Goal: Task Accomplishment & Management: Complete application form

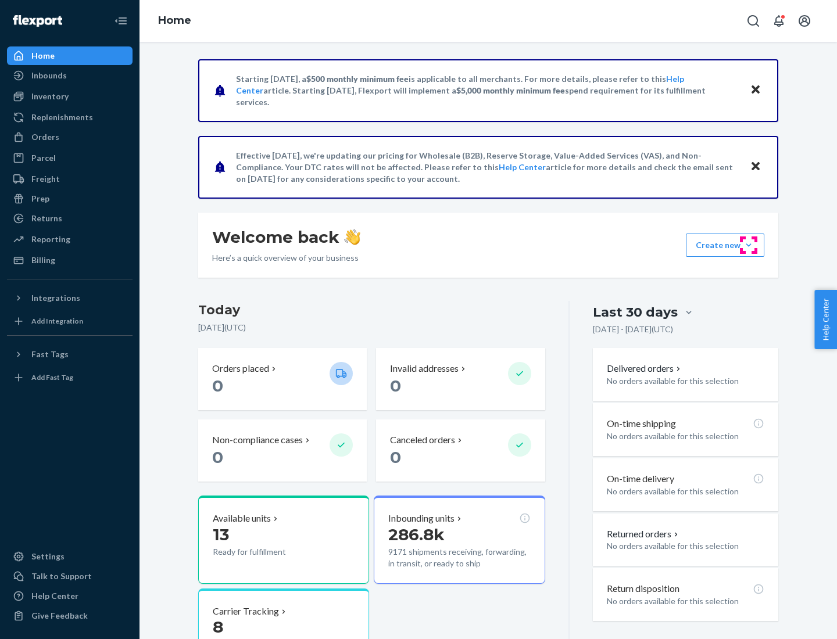
click at [749, 245] on button "Create new Create new inbound Create new order Create new product" at bounding box center [725, 245] width 78 height 23
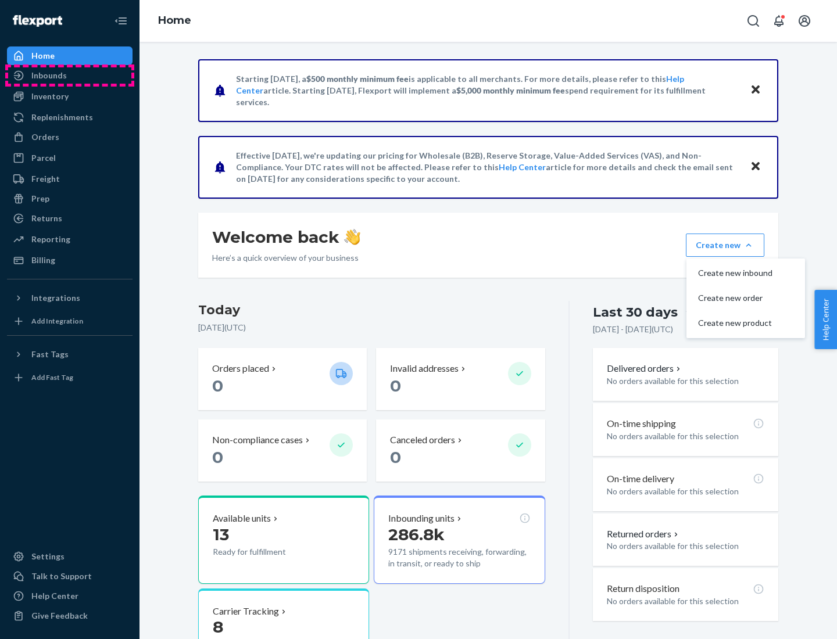
click at [70, 76] on div "Inbounds" at bounding box center [69, 75] width 123 height 16
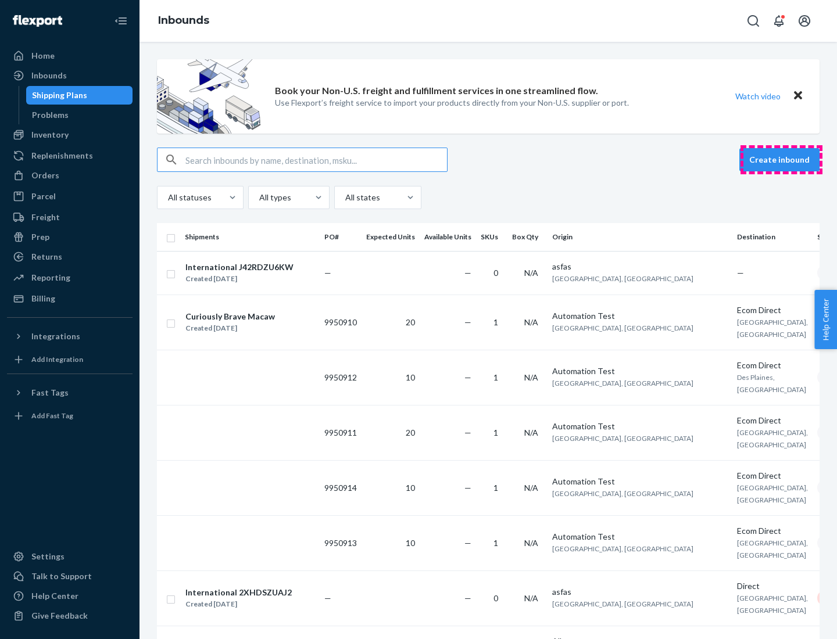
click at [781, 160] on button "Create inbound" at bounding box center [779, 159] width 80 height 23
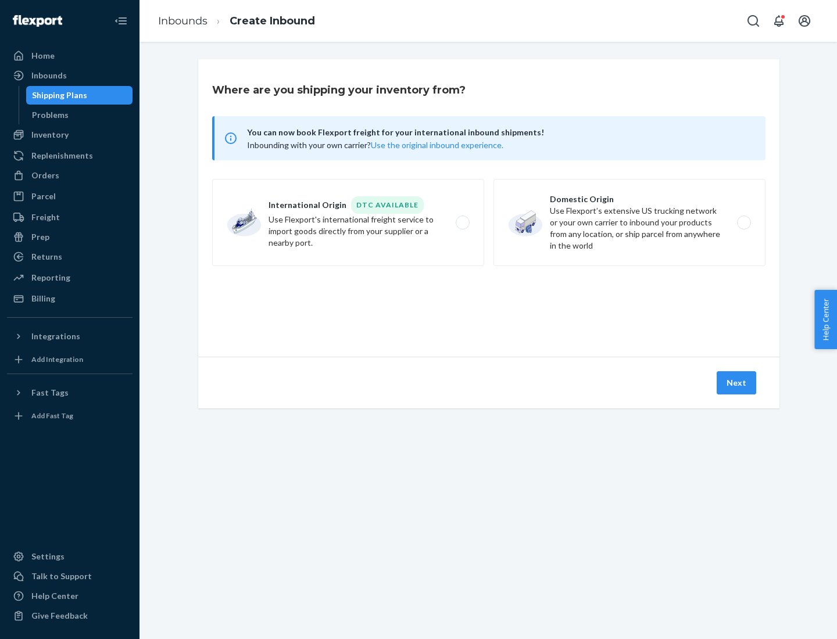
click at [630, 223] on label "Domestic Origin Use Flexport’s extensive US trucking network or your own carrie…" at bounding box center [630, 222] width 272 height 87
click at [744, 223] on input "Domestic Origin Use Flexport’s extensive US trucking network or your own carrie…" at bounding box center [748, 223] width 8 height 8
radio input "true"
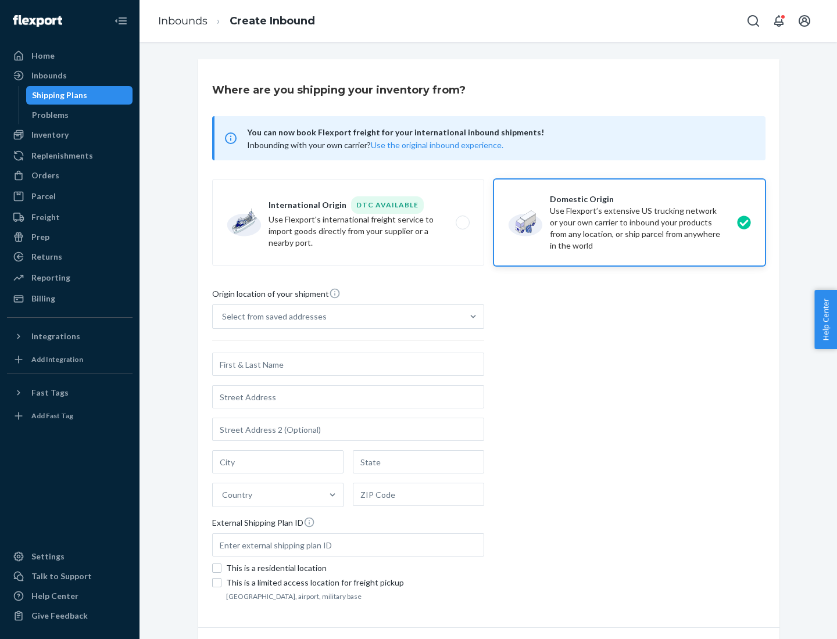
click at [271, 317] on div "Select from saved addresses" at bounding box center [274, 317] width 105 height 12
click at [223, 317] on input "Select from saved addresses" at bounding box center [222, 317] width 1 height 12
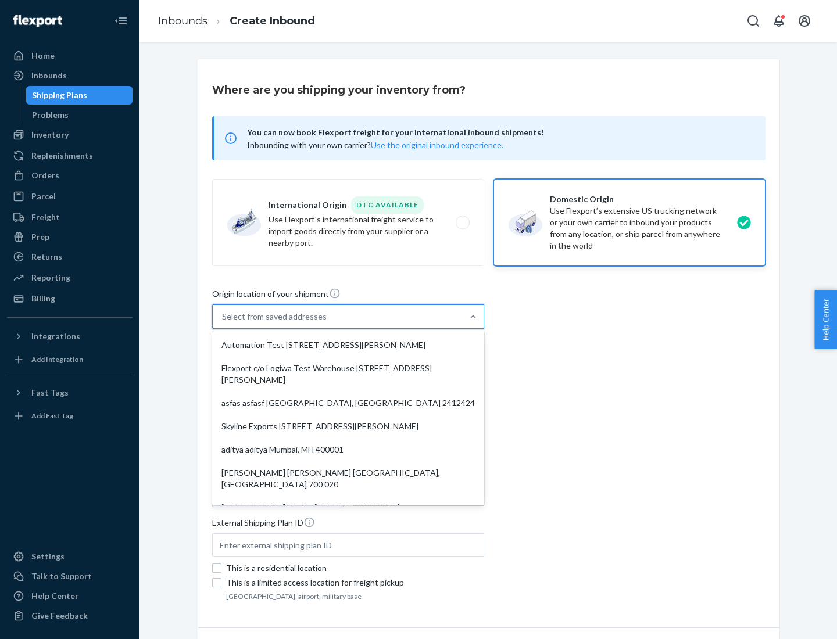
scroll to position [5, 0]
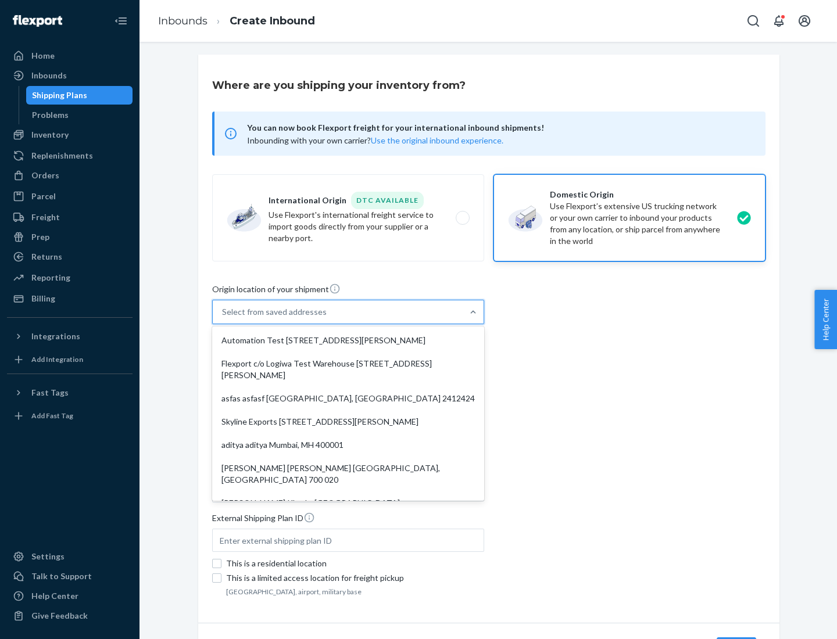
click at [348, 341] on div "Automation Test [STREET_ADDRESS][PERSON_NAME]" at bounding box center [348, 340] width 267 height 23
click at [223, 318] on input "option Automation Test [STREET_ADDRESS][PERSON_NAME]. 9 results available. Use …" at bounding box center [222, 312] width 1 height 12
type input "Automation Test"
type input "9th Floor"
type input "[GEOGRAPHIC_DATA]"
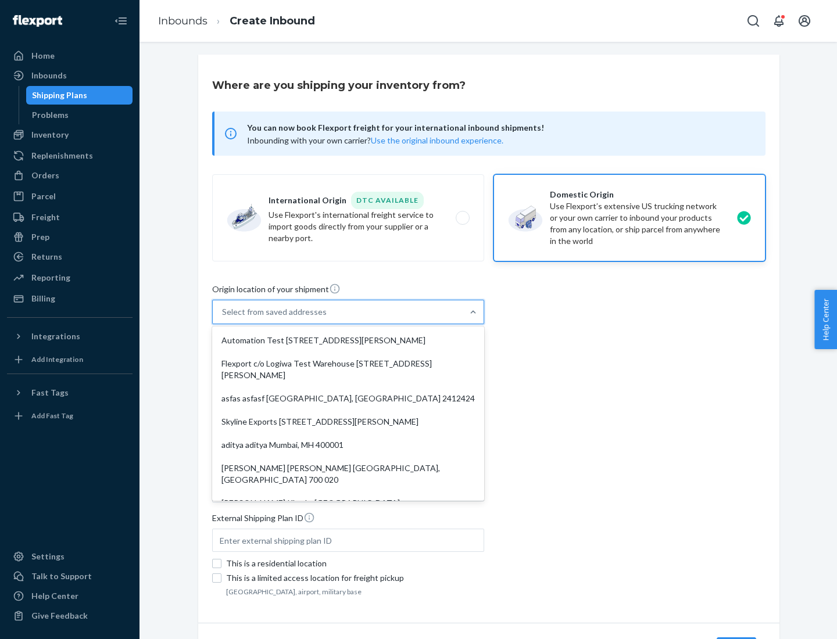
type input "CA"
type input "94104"
type input "[STREET_ADDRESS][PERSON_NAME]"
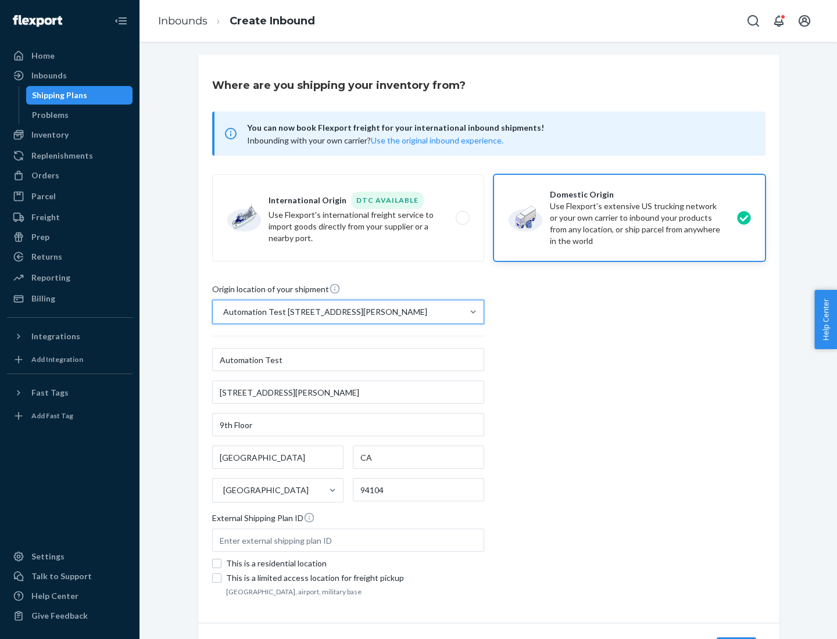
scroll to position [68, 0]
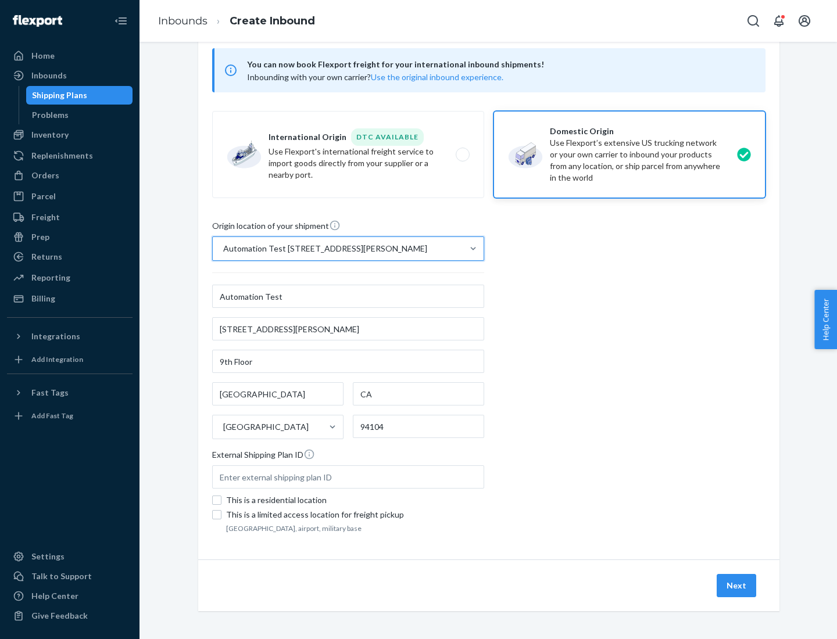
click at [737, 586] on button "Next" at bounding box center [737, 585] width 40 height 23
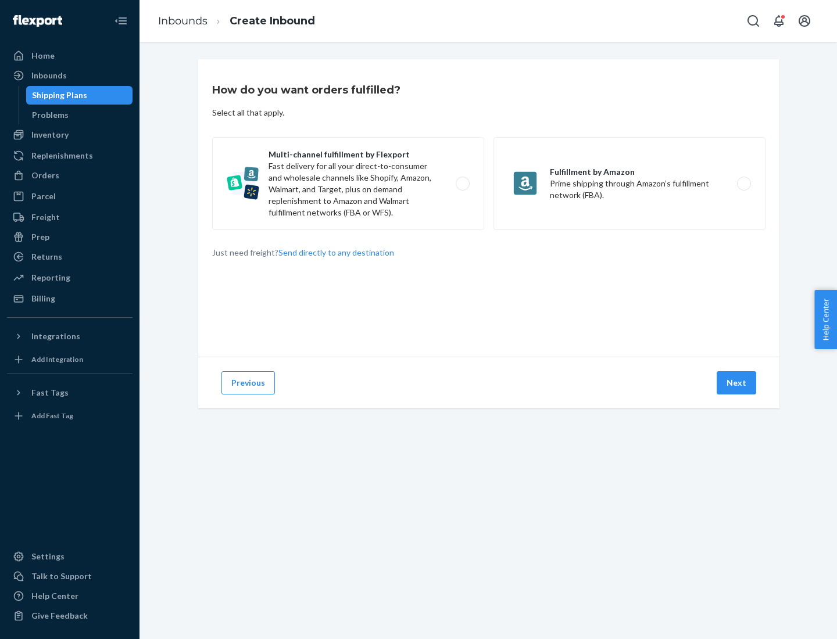
click at [348, 184] on label "Multi-channel fulfillment by Flexport Fast delivery for all your direct-to-cons…" at bounding box center [348, 183] width 272 height 93
click at [462, 184] on input "Multi-channel fulfillment by Flexport Fast delivery for all your direct-to-cons…" at bounding box center [466, 184] width 8 height 8
radio input "true"
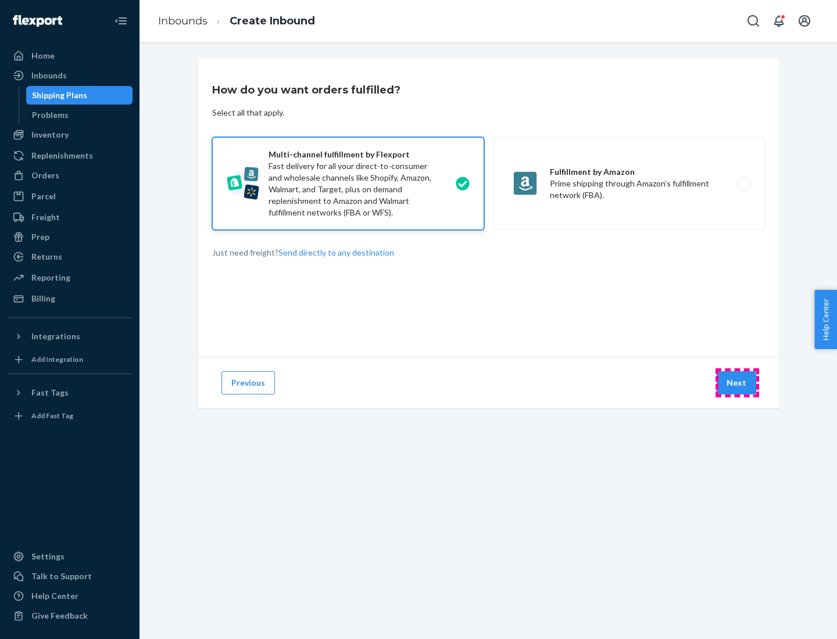
click at [737, 383] on button "Next" at bounding box center [737, 382] width 40 height 23
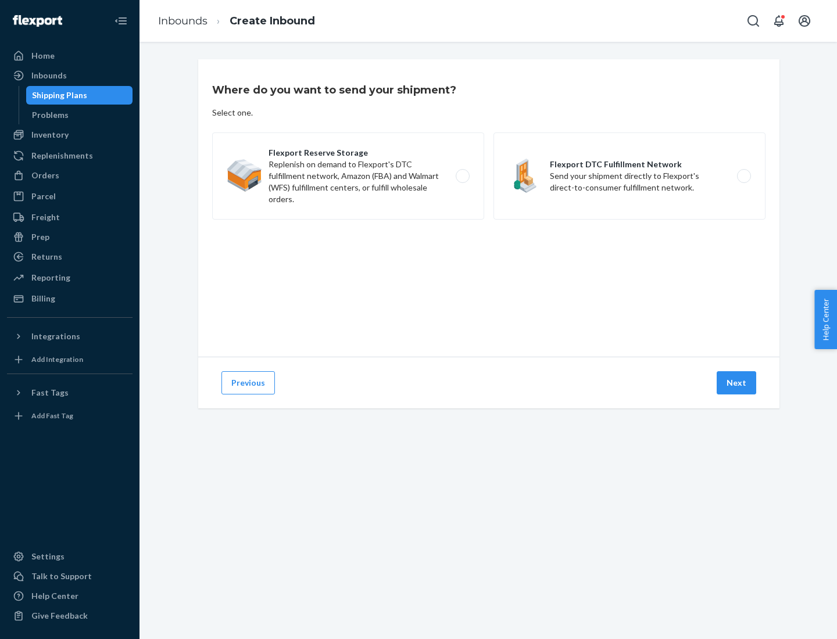
click at [630, 176] on label "Flexport DTC Fulfillment Network Send your shipment directly to Flexport's dire…" at bounding box center [630, 176] width 272 height 87
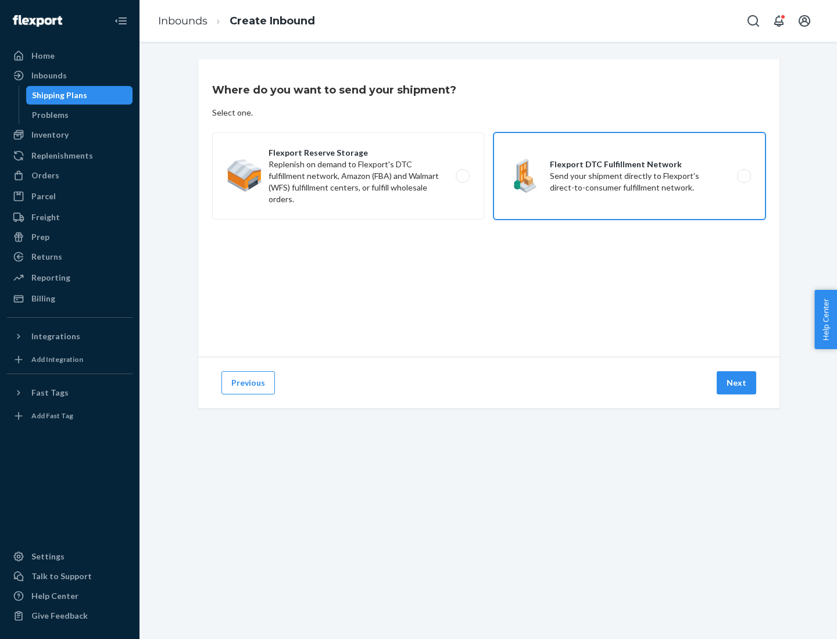
click at [744, 176] on input "Flexport DTC Fulfillment Network Send your shipment directly to Flexport's dire…" at bounding box center [748, 177] width 8 height 8
radio input "true"
click at [737, 383] on button "Next" at bounding box center [737, 382] width 40 height 23
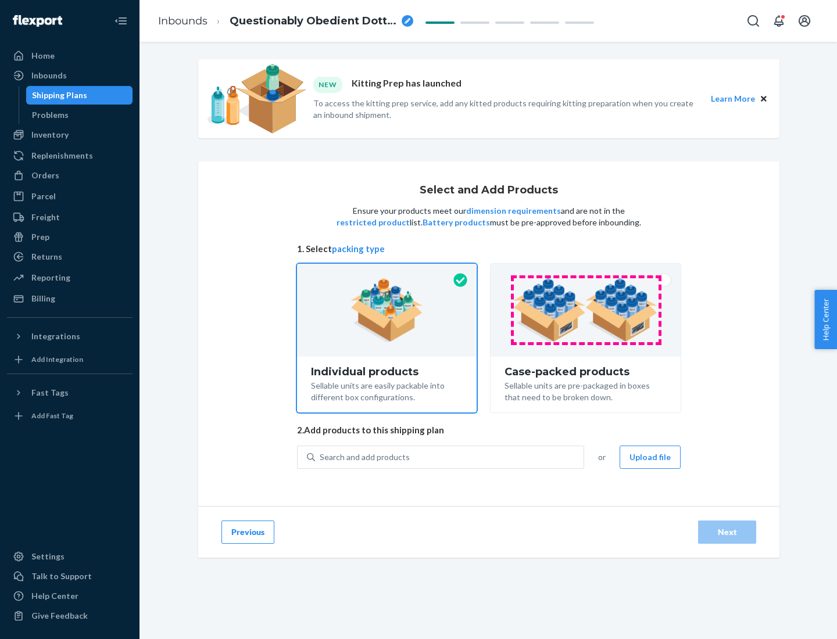
click at [586, 310] on img at bounding box center [585, 310] width 145 height 64
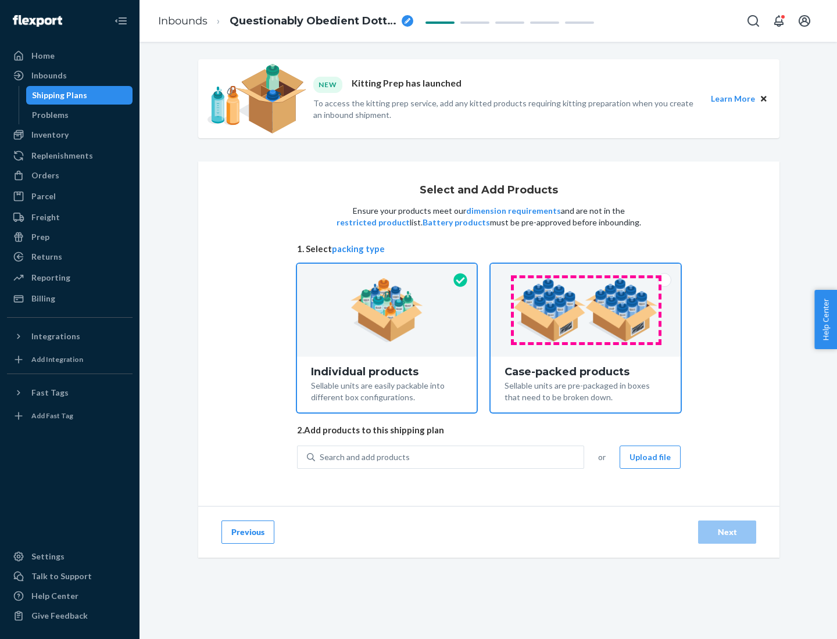
click at [586, 271] on input "Case-packed products Sellable units are pre-packaged in boxes that need to be b…" at bounding box center [586, 268] width 8 height 8
radio input "true"
radio input "false"
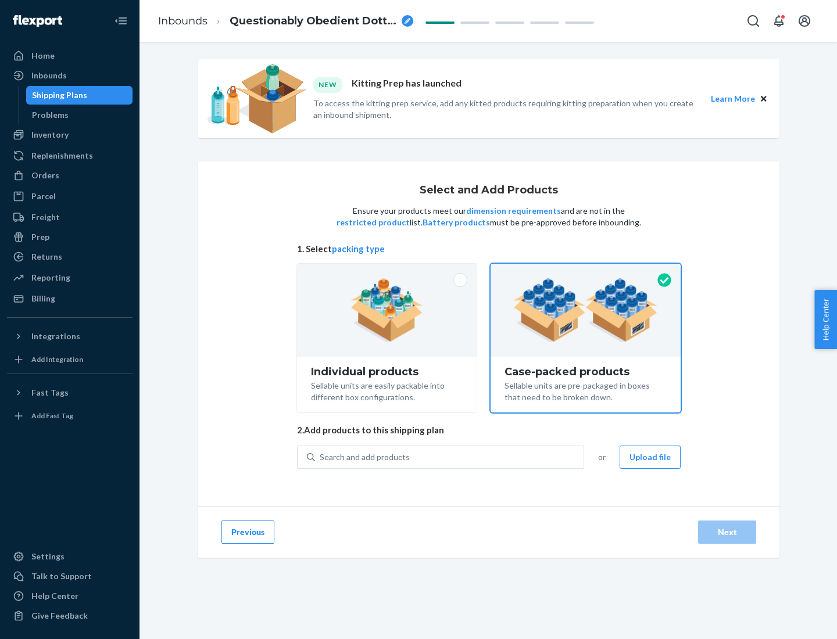
click at [450, 457] on div "Search and add products" at bounding box center [449, 457] width 269 height 21
click at [321, 457] on input "Search and add products" at bounding box center [320, 458] width 1 height 12
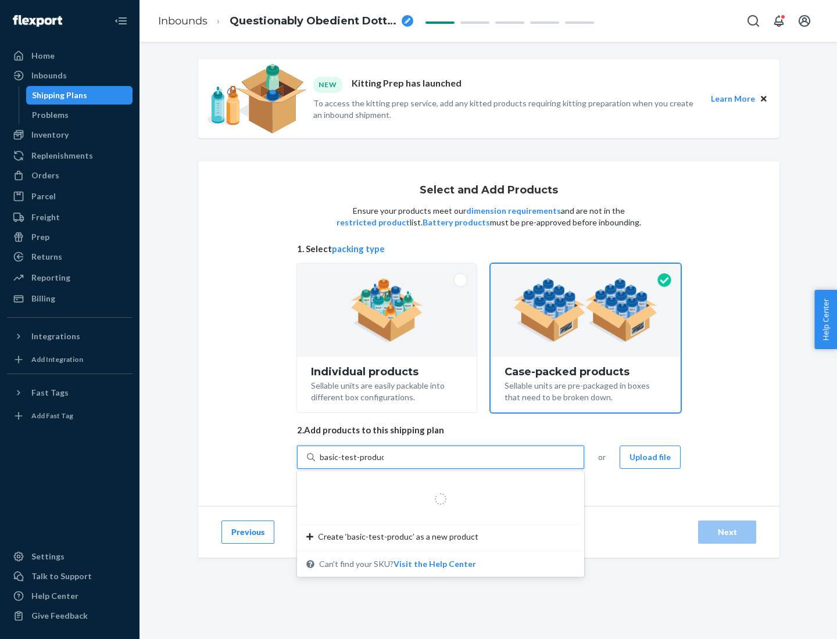
type input "basic-test-product-1"
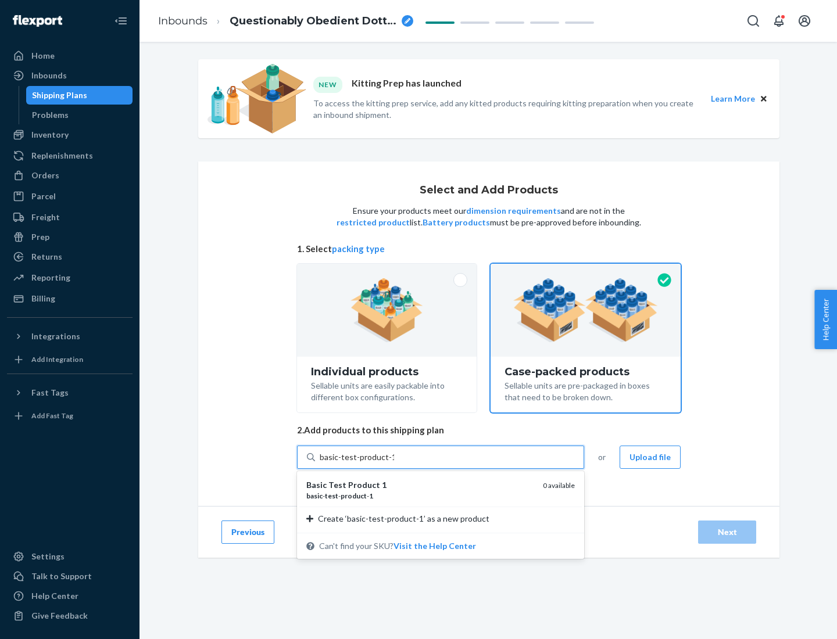
click at [420, 496] on div "basic - test - product - 1" at bounding box center [419, 496] width 227 height 10
click at [394, 463] on input "basic-test-product-1" at bounding box center [357, 458] width 74 height 12
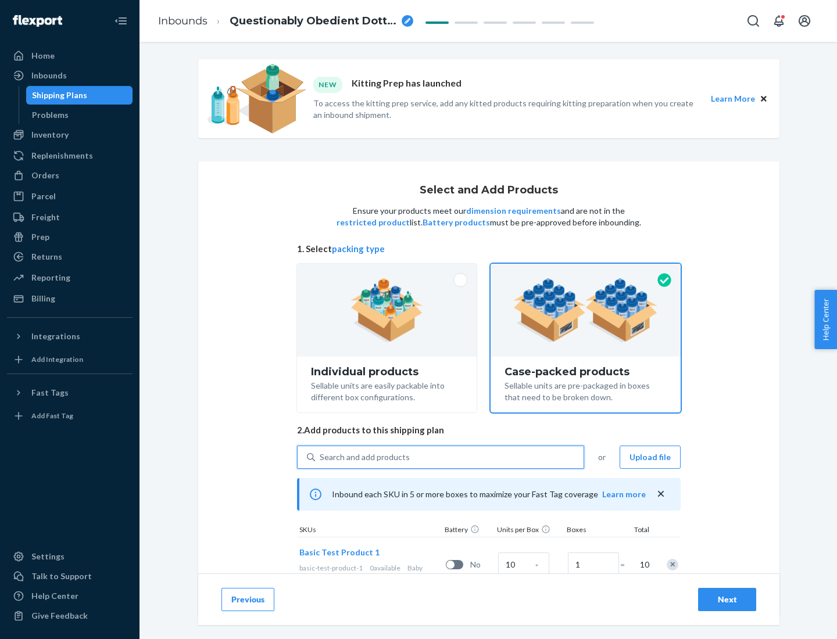
scroll to position [42, 0]
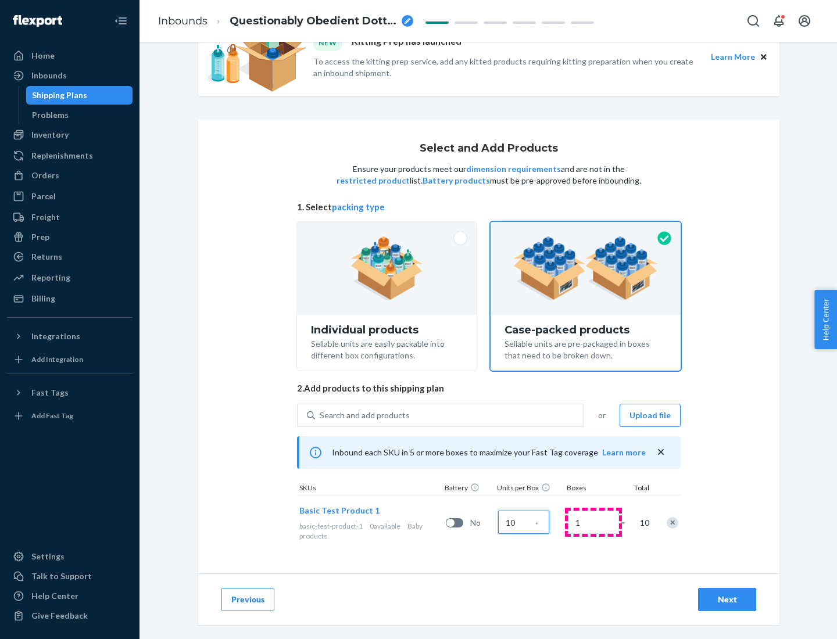
type input "10"
type input "7"
click at [727, 600] on div "Next" at bounding box center [727, 600] width 38 height 12
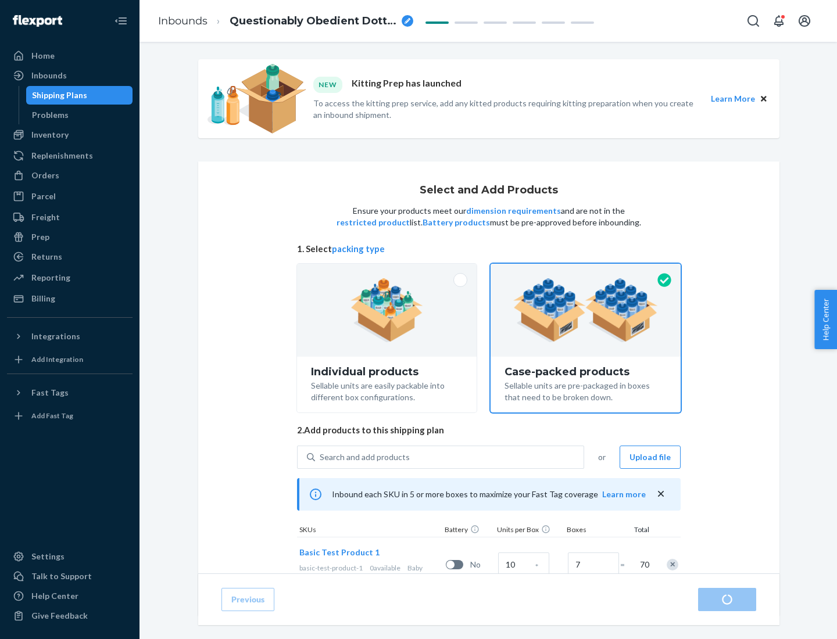
radio input "true"
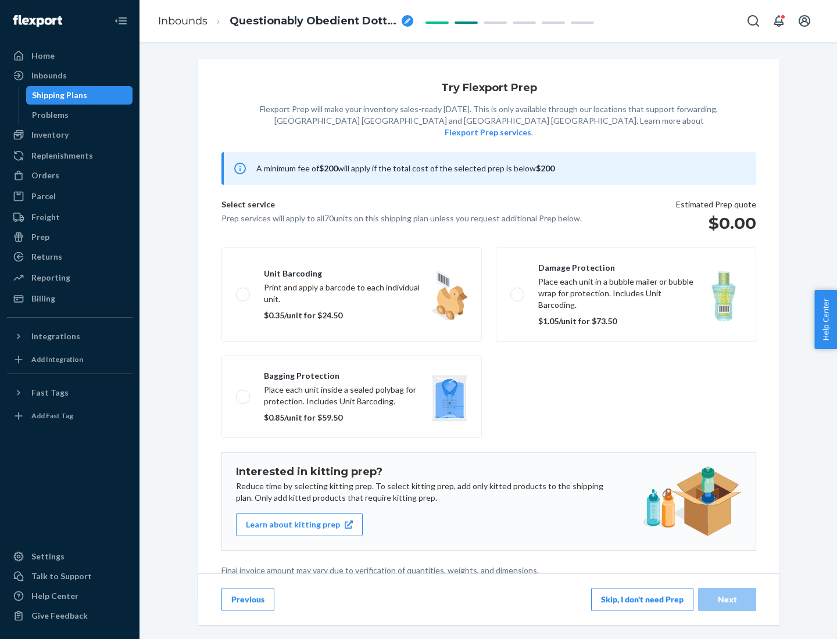
scroll to position [3, 0]
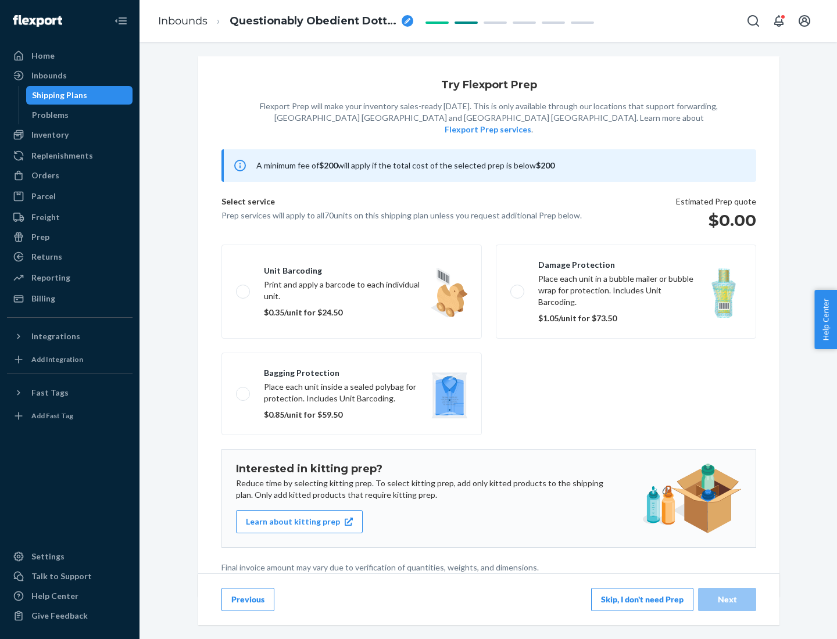
click at [352, 370] on label "Bagging protection Place each unit inside a sealed polybag for protection. Incl…" at bounding box center [351, 394] width 260 height 83
click at [244, 390] on input "Bagging protection Place each unit inside a sealed polybag for protection. Incl…" at bounding box center [240, 394] width 8 height 8
checkbox input "true"
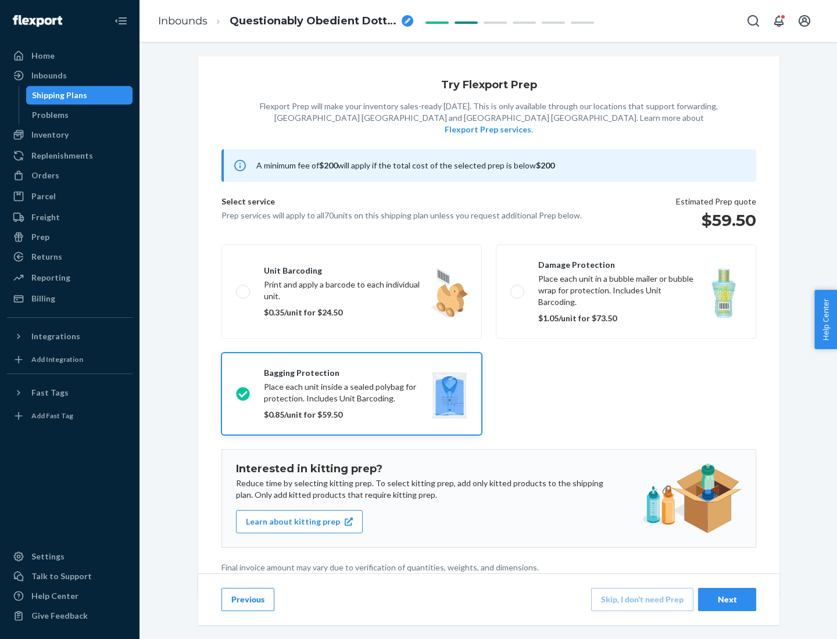
click at [727, 599] on div "Next" at bounding box center [727, 600] width 38 height 12
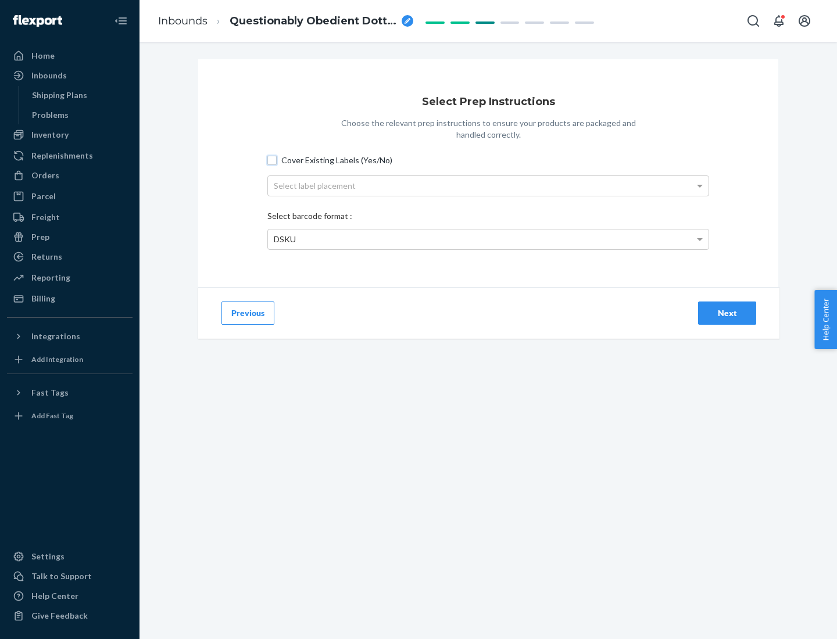
click at [272, 160] on input "Cover Existing Labels (Yes/No)" at bounding box center [271, 160] width 9 height 9
checkbox input "true"
click at [488, 185] on div "Select label placement" at bounding box center [488, 186] width 441 height 20
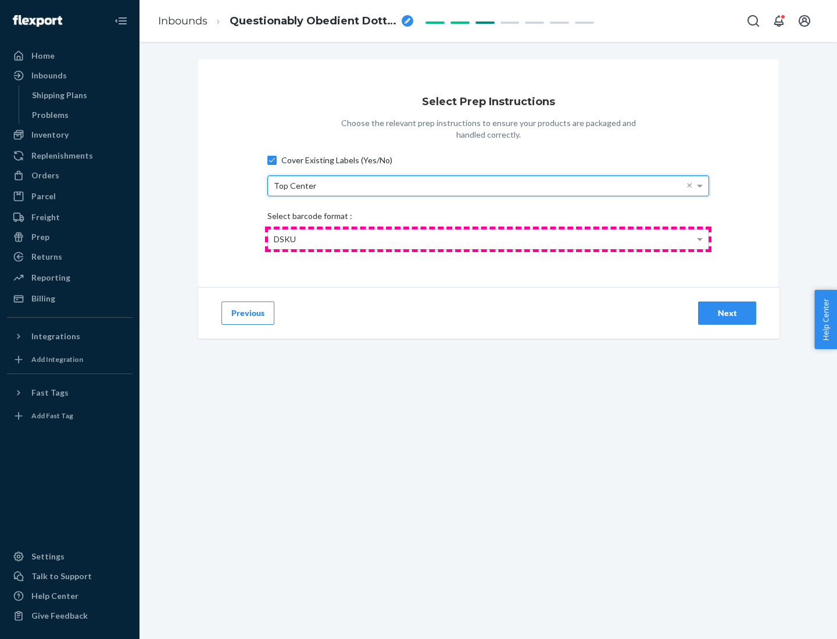
click at [488, 239] on div "DSKU" at bounding box center [488, 240] width 441 height 20
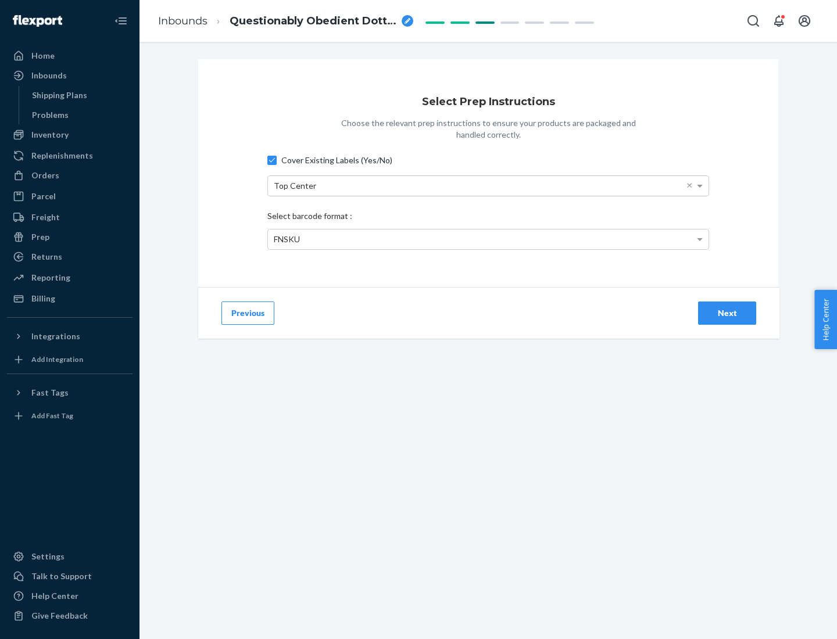
click at [727, 313] on div "Next" at bounding box center [727, 314] width 38 height 12
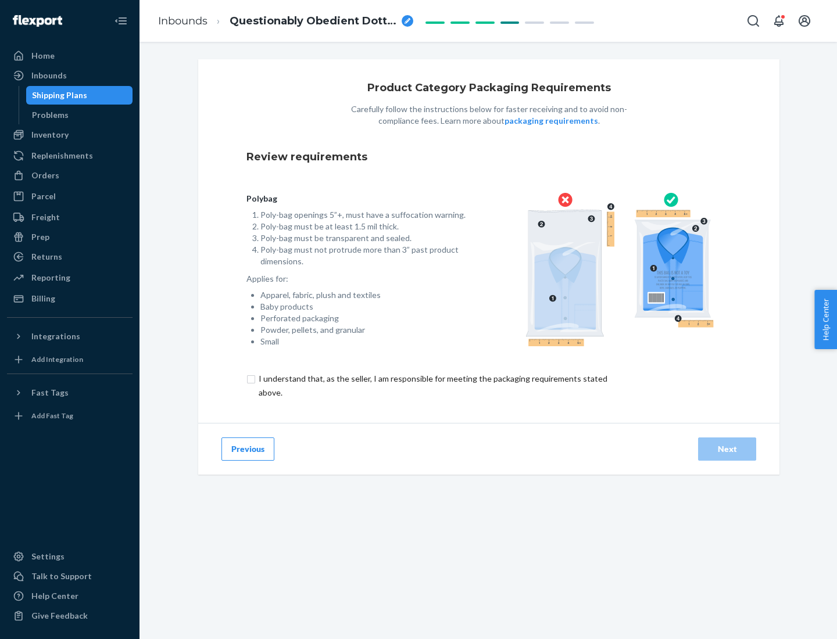
click at [432, 385] on input "checkbox" at bounding box center [439, 386] width 387 height 28
checkbox input "true"
click at [727, 449] on div "Next" at bounding box center [727, 450] width 38 height 12
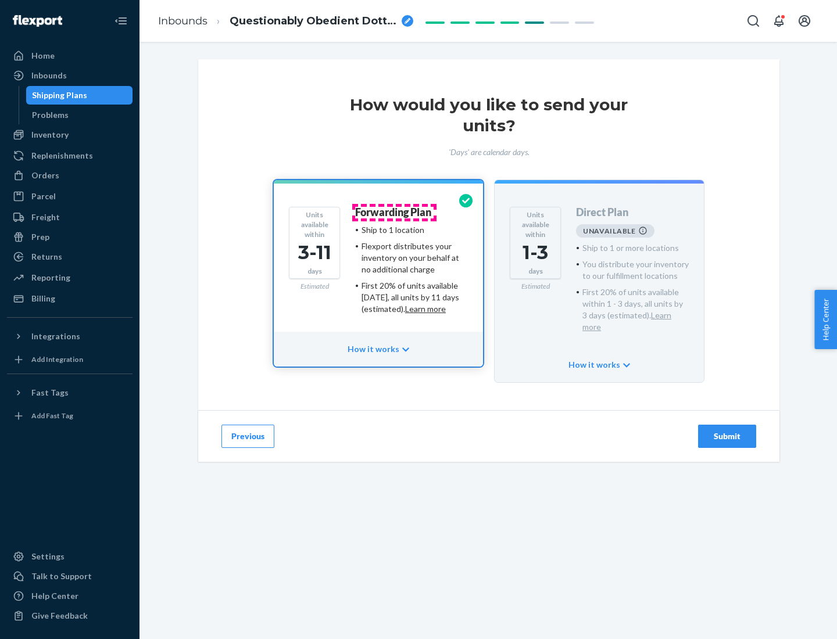
click at [394, 212] on h4 "Forwarding Plan" at bounding box center [393, 213] width 76 height 12
click at [727, 431] on div "Submit" at bounding box center [727, 437] width 38 height 12
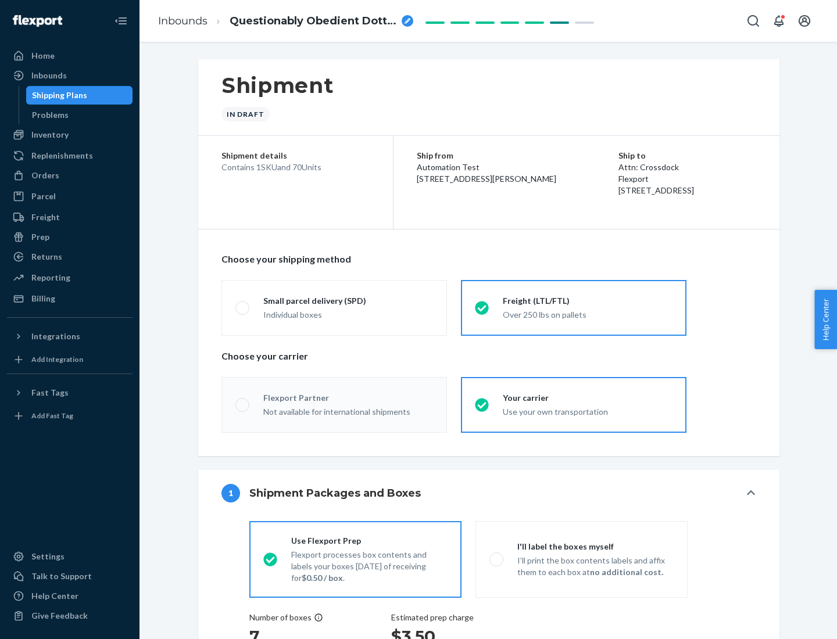
radio input "true"
radio input "false"
radio input "true"
radio input "false"
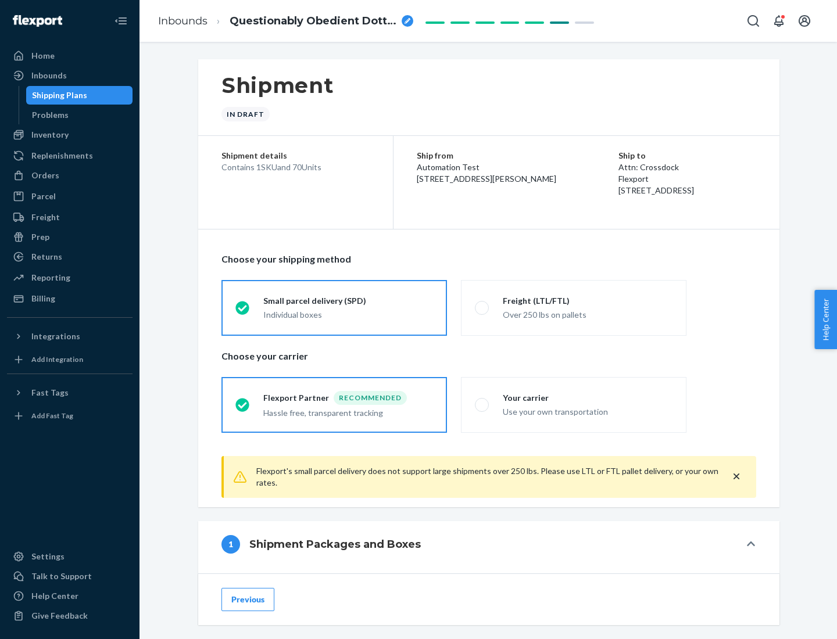
click at [348, 314] on div "Individual boxes" at bounding box center [348, 315] width 170 height 12
click at [243, 312] on input "Small parcel delivery (SPD) Individual boxes" at bounding box center [239, 308] width 8 height 8
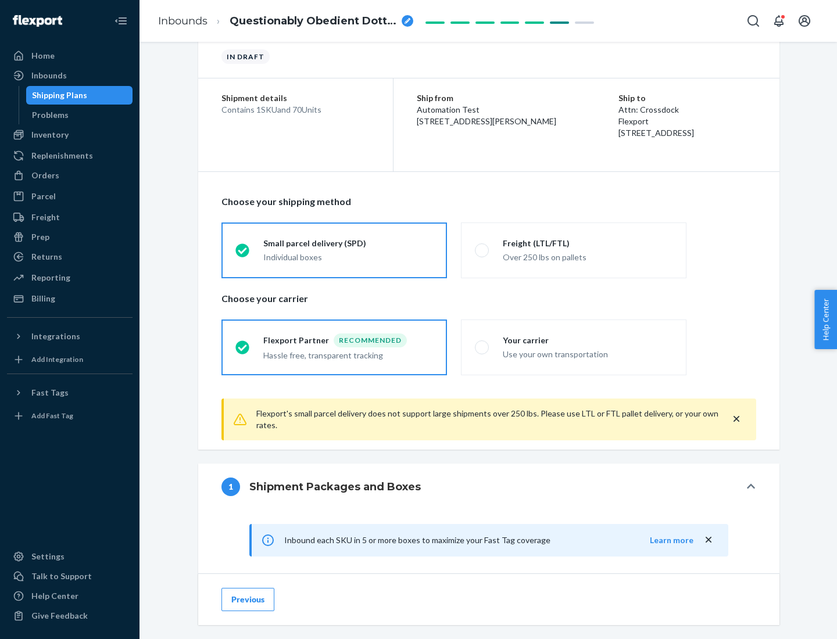
click at [348, 340] on div "Recommended" at bounding box center [370, 341] width 73 height 14
click at [243, 344] on input "Flexport Partner Recommended Hassle free, transparent tracking" at bounding box center [239, 348] width 8 height 8
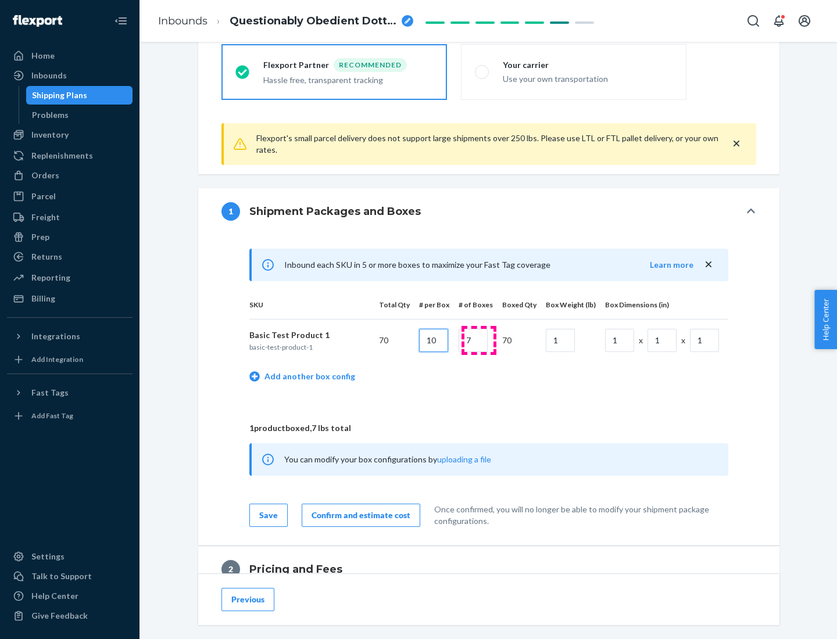
type input "10"
type input "7"
type input "1"
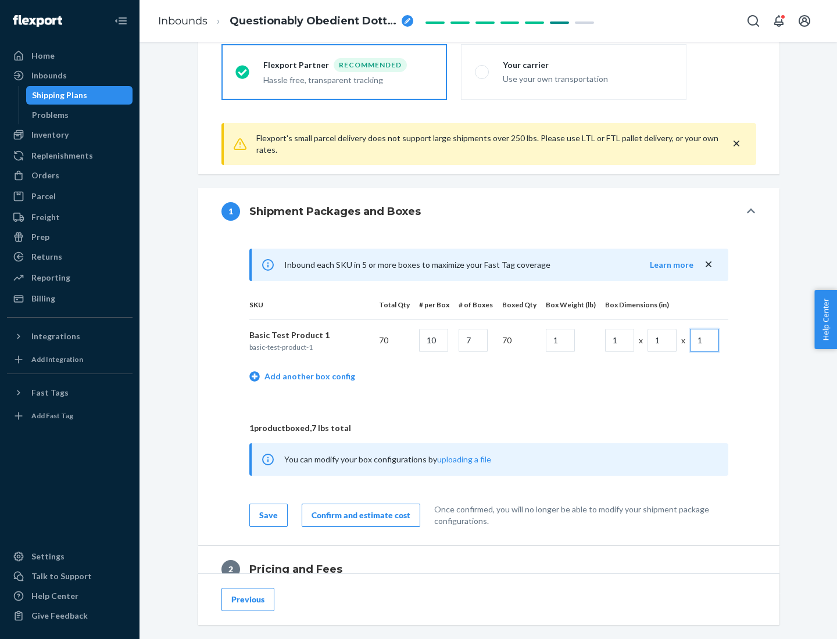
scroll to position [508, 0]
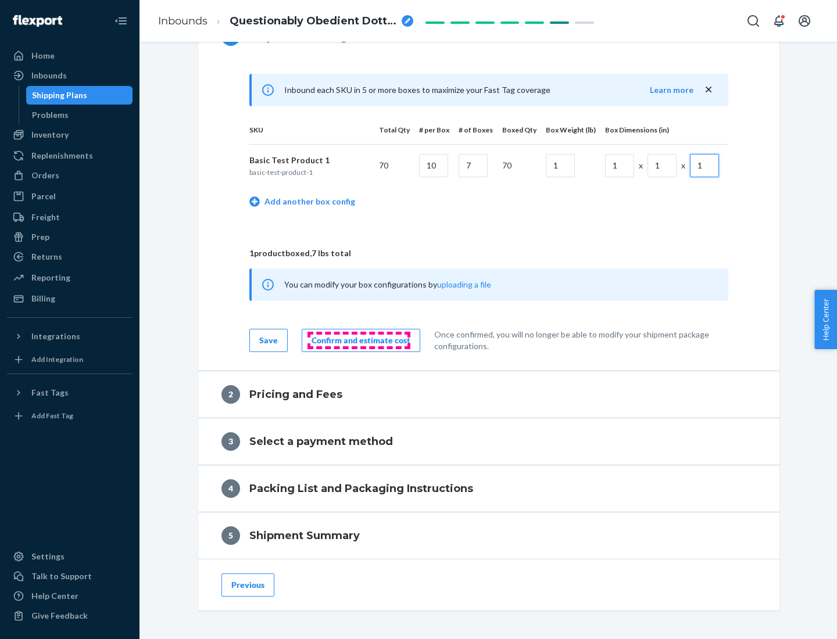
type input "1"
click at [359, 340] on div "Confirm and estimate cost" at bounding box center [361, 341] width 99 height 12
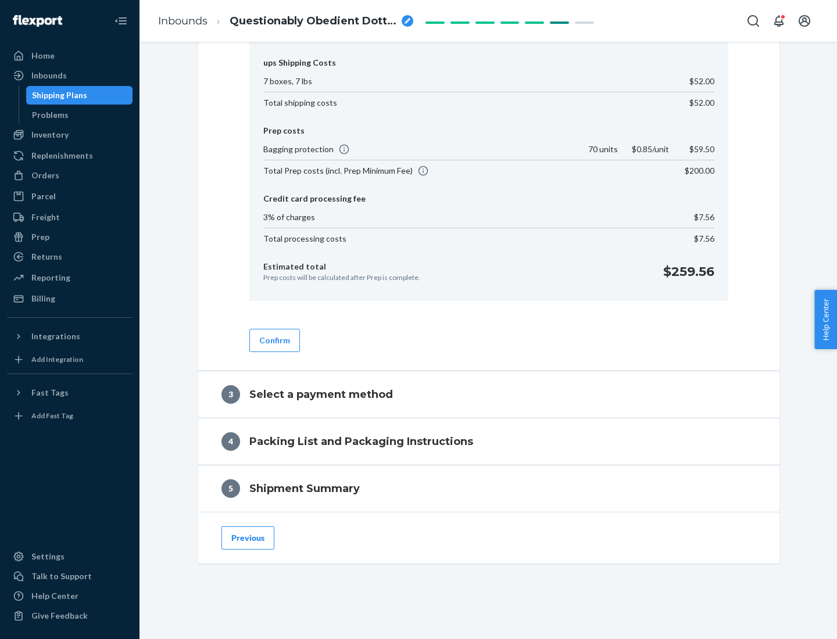
click at [274, 340] on button "Confirm" at bounding box center [274, 340] width 51 height 23
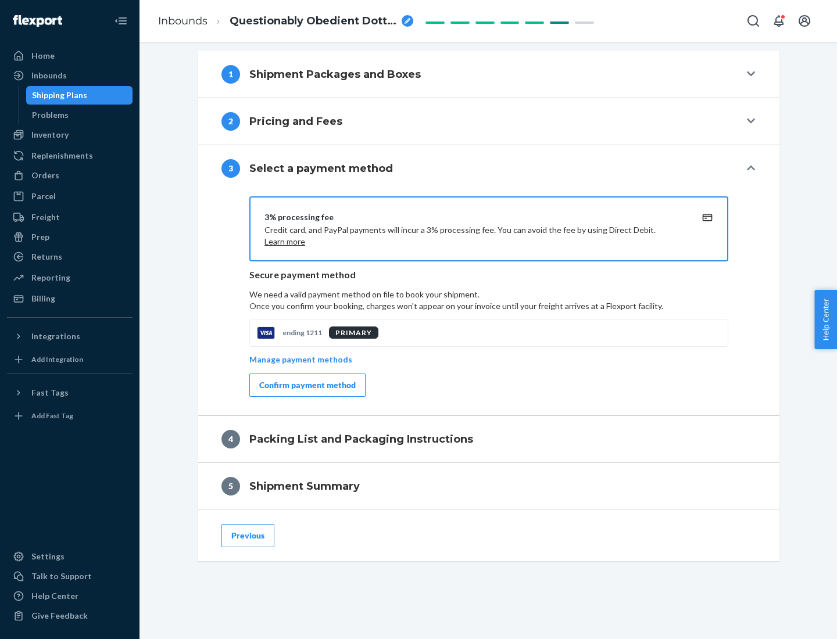
scroll to position [470, 0]
click at [306, 385] on div "Confirm payment method" at bounding box center [307, 386] width 96 height 12
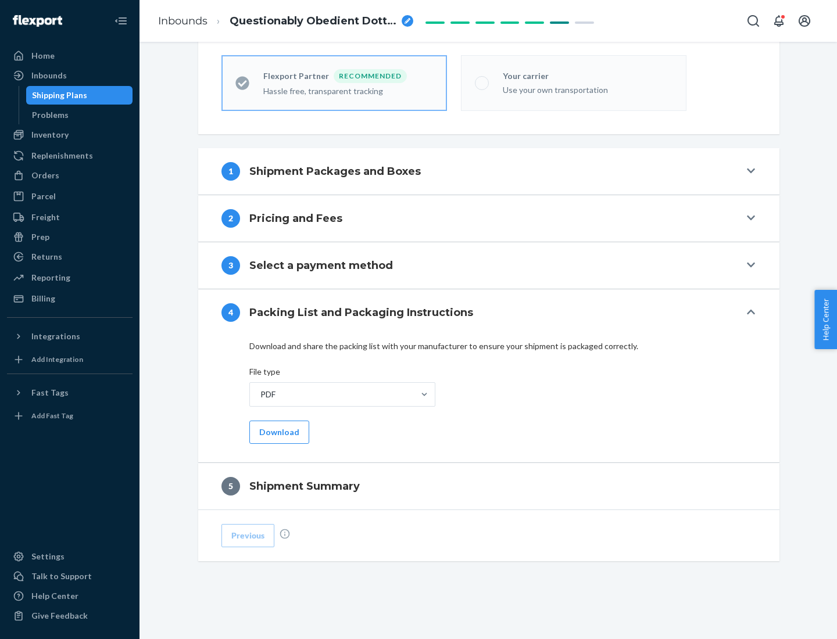
scroll to position [322, 0]
click at [278, 432] on button "Download" at bounding box center [279, 432] width 60 height 23
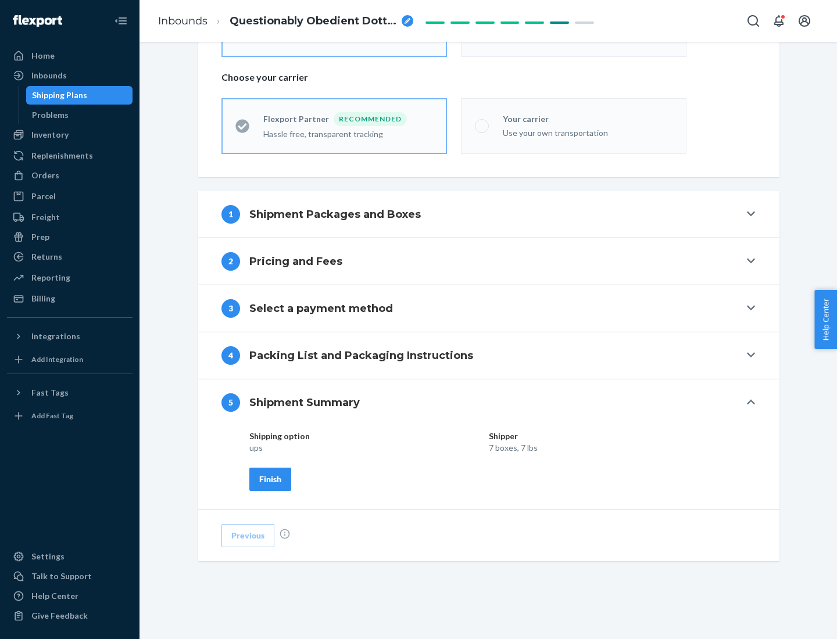
scroll to position [279, 0]
